Goal: Information Seeking & Learning: Learn about a topic

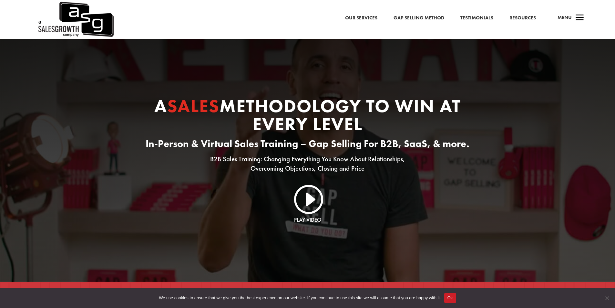
click at [521, 17] on link "Resources" at bounding box center [522, 18] width 26 height 8
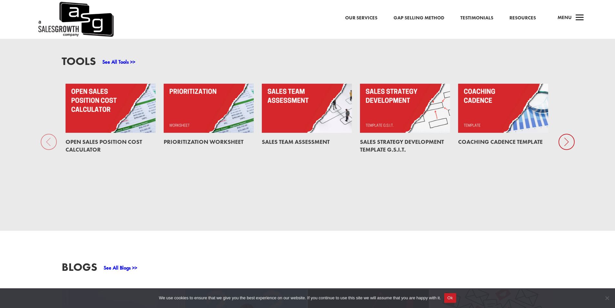
scroll to position [517, 0]
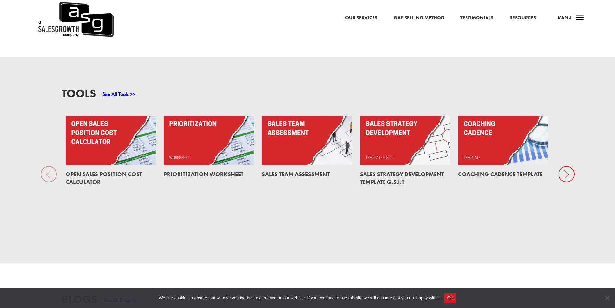
click at [200, 145] on link at bounding box center [209, 140] width 90 height 49
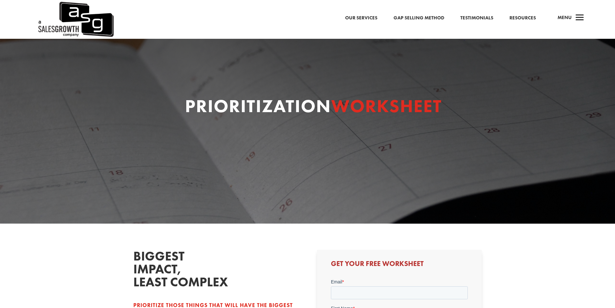
click at [421, 17] on link "Gap Selling Method" at bounding box center [419, 18] width 51 height 8
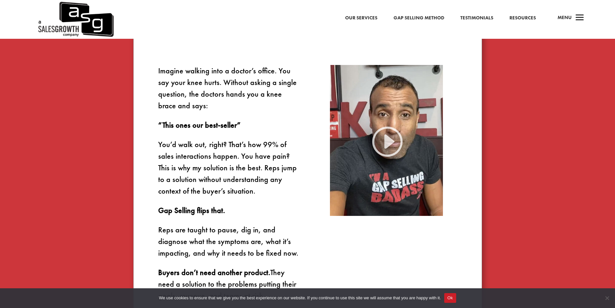
scroll to position [387, 0]
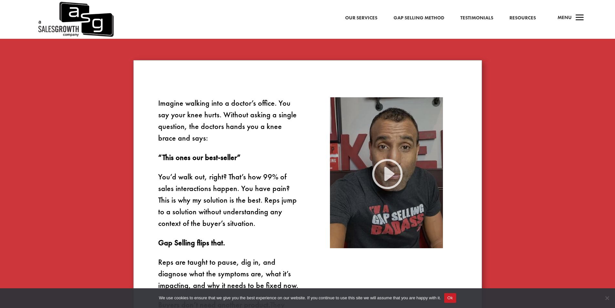
click at [387, 171] on img at bounding box center [386, 172] width 113 height 151
